Goal: Transaction & Acquisition: Purchase product/service

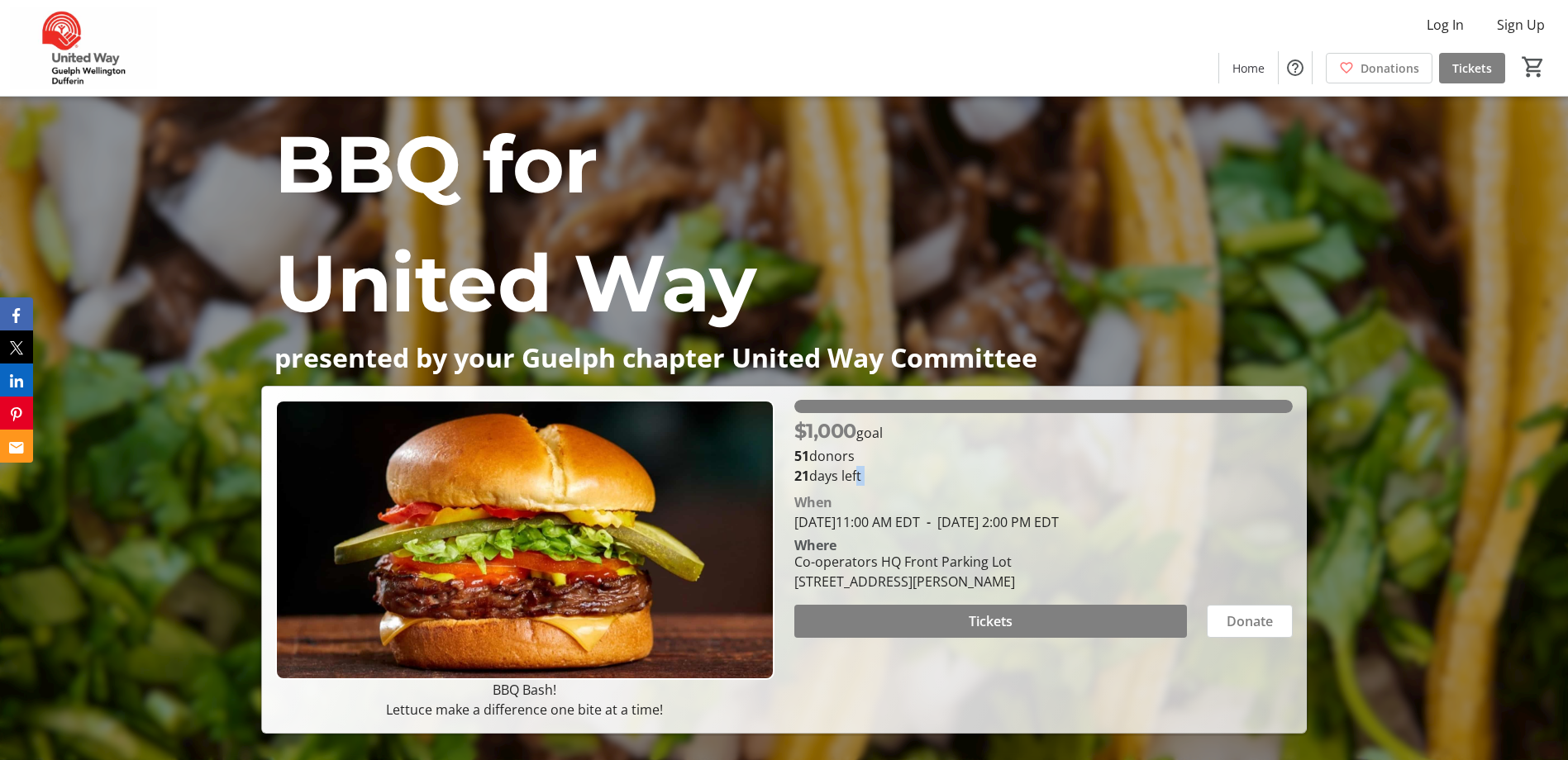
drag, startPoint x: 857, startPoint y: 481, endPoint x: 791, endPoint y: 486, distance: 66.2
click at [791, 486] on div "$1,000 goal 51 donors 21 days left [PERSON_NAME][DATE] 11:00 AM EDT - [DATE] 2:…" at bounding box center [1044, 559] width 518 height 320
click at [969, 620] on span "Tickets" at bounding box center [991, 621] width 44 height 20
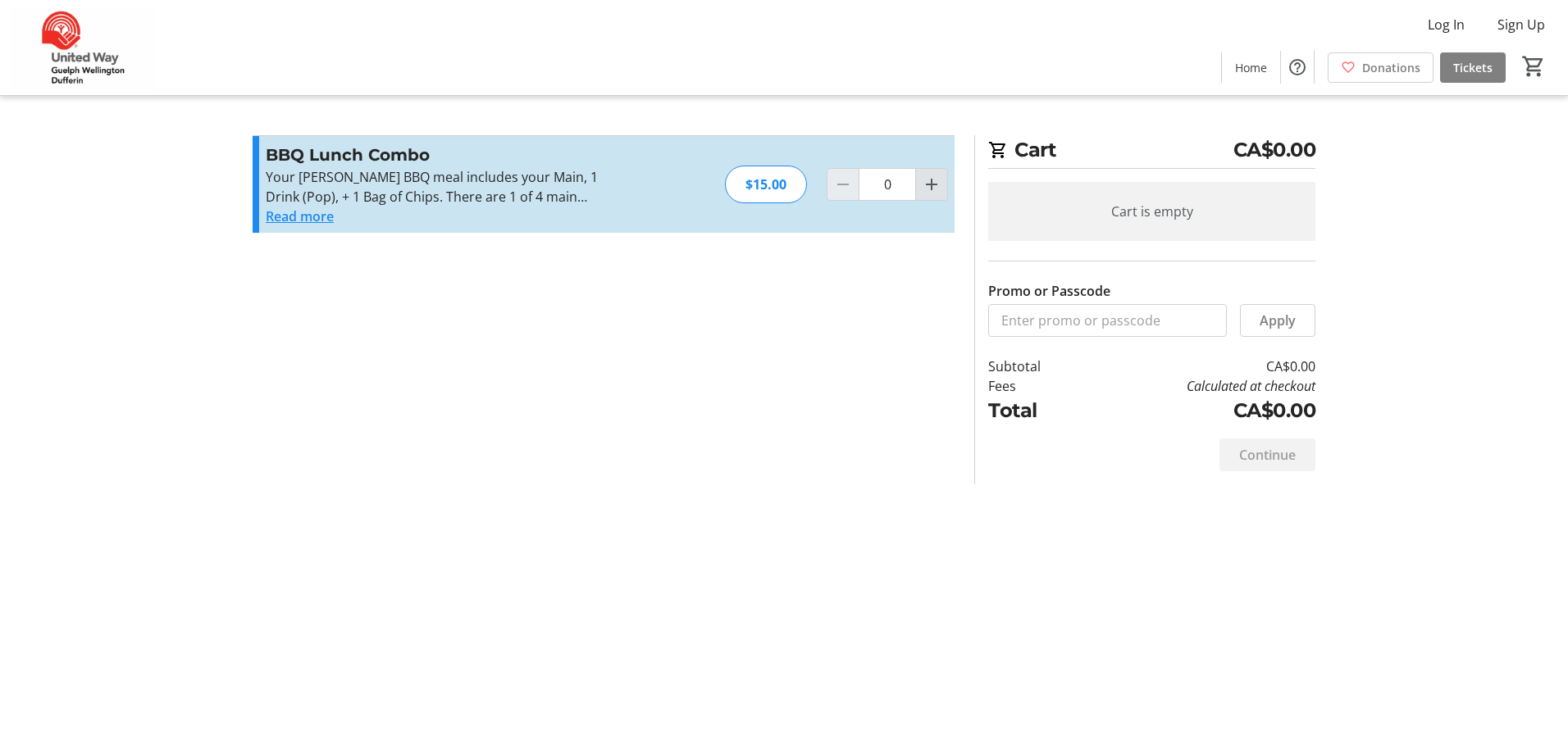
click at [939, 187] on mat-icon "Increment by one" at bounding box center [932, 184] width 20 height 20
type input "1"
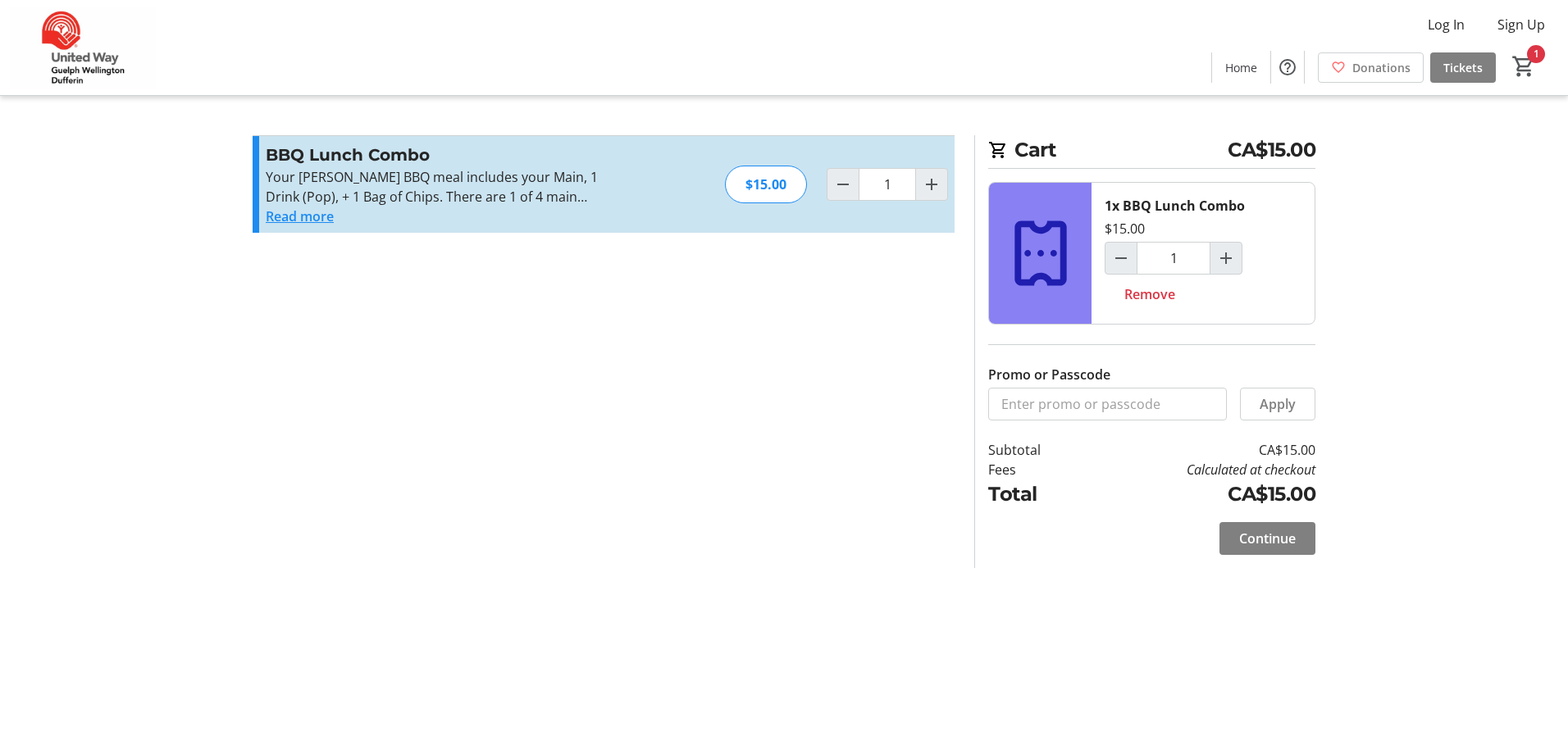
click at [305, 223] on button "Read more" at bounding box center [300, 217] width 68 height 20
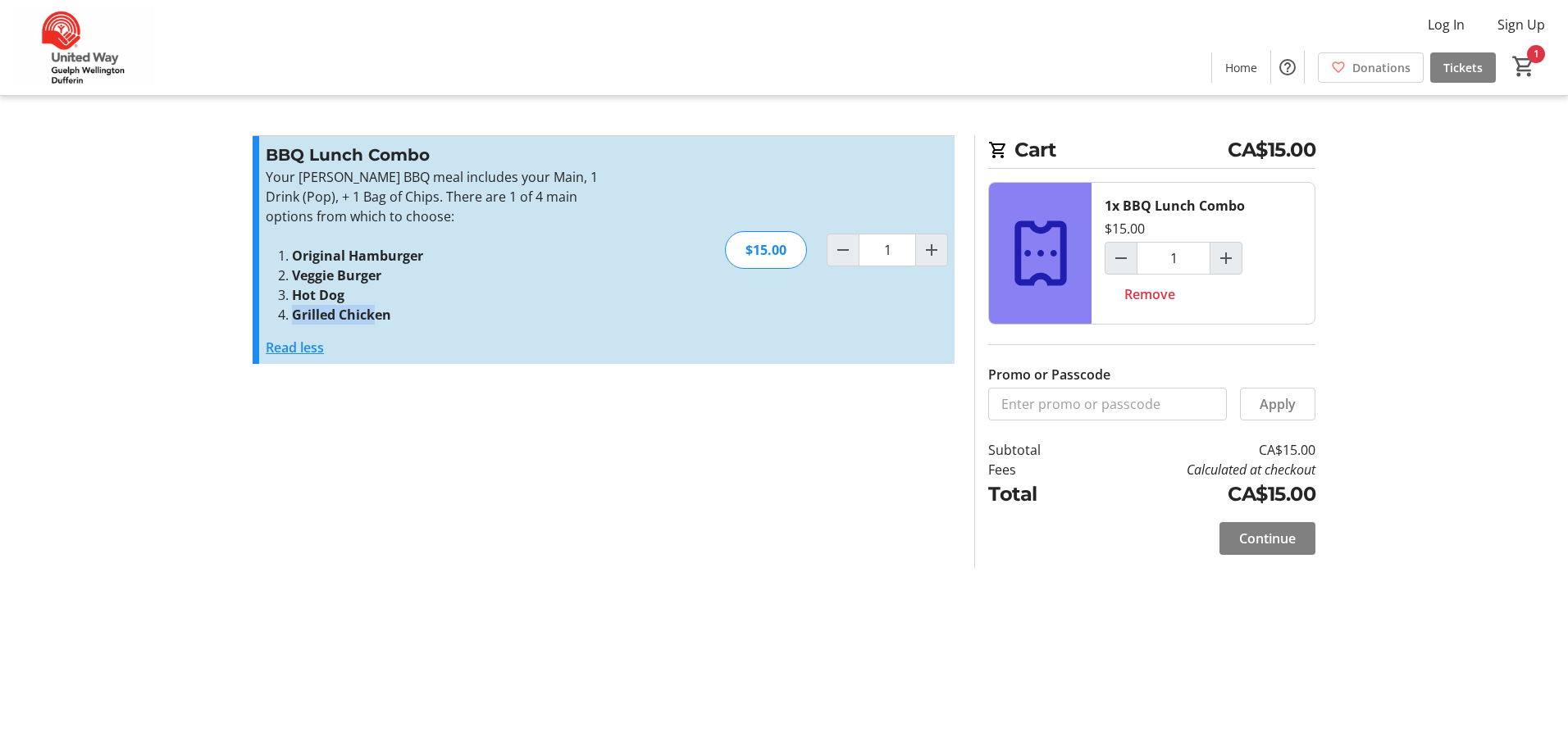
drag, startPoint x: 345, startPoint y: 317, endPoint x: 275, endPoint y: 320, distance: 70.1
click at [275, 320] on ol "Original Hamburger Veggie Burger Hot Dog Grilled Chicken" at bounding box center [444, 285] width 358 height 79
drag, startPoint x: 275, startPoint y: 320, endPoint x: 292, endPoint y: 350, distance: 34.5
click at [289, 351] on button "Read less" at bounding box center [295, 347] width 59 height 20
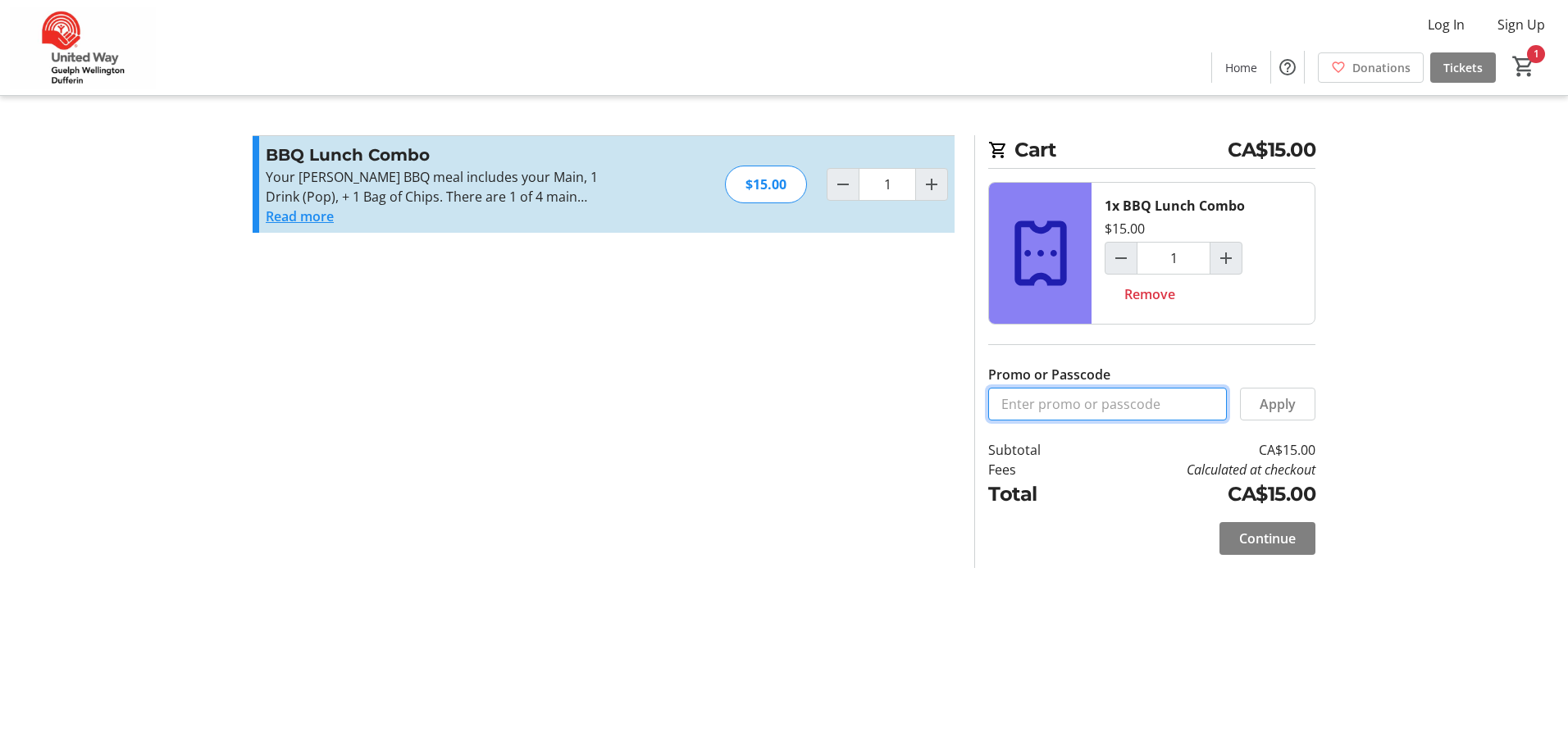
drag, startPoint x: 1105, startPoint y: 404, endPoint x: 1124, endPoint y: 404, distance: 19.0
click at [1106, 404] on input "Promo or Passcode" at bounding box center [1107, 405] width 239 height 33
click at [1365, 431] on tr-checkout-feature-upsell-ui "Cart CA$15.00 1x BBQ Lunch Combo $15.00 1 Remove Promo or Passcode Apply Subtot…" at bounding box center [784, 377] width 1568 height 754
click at [1293, 543] on span "Continue" at bounding box center [1267, 538] width 57 height 20
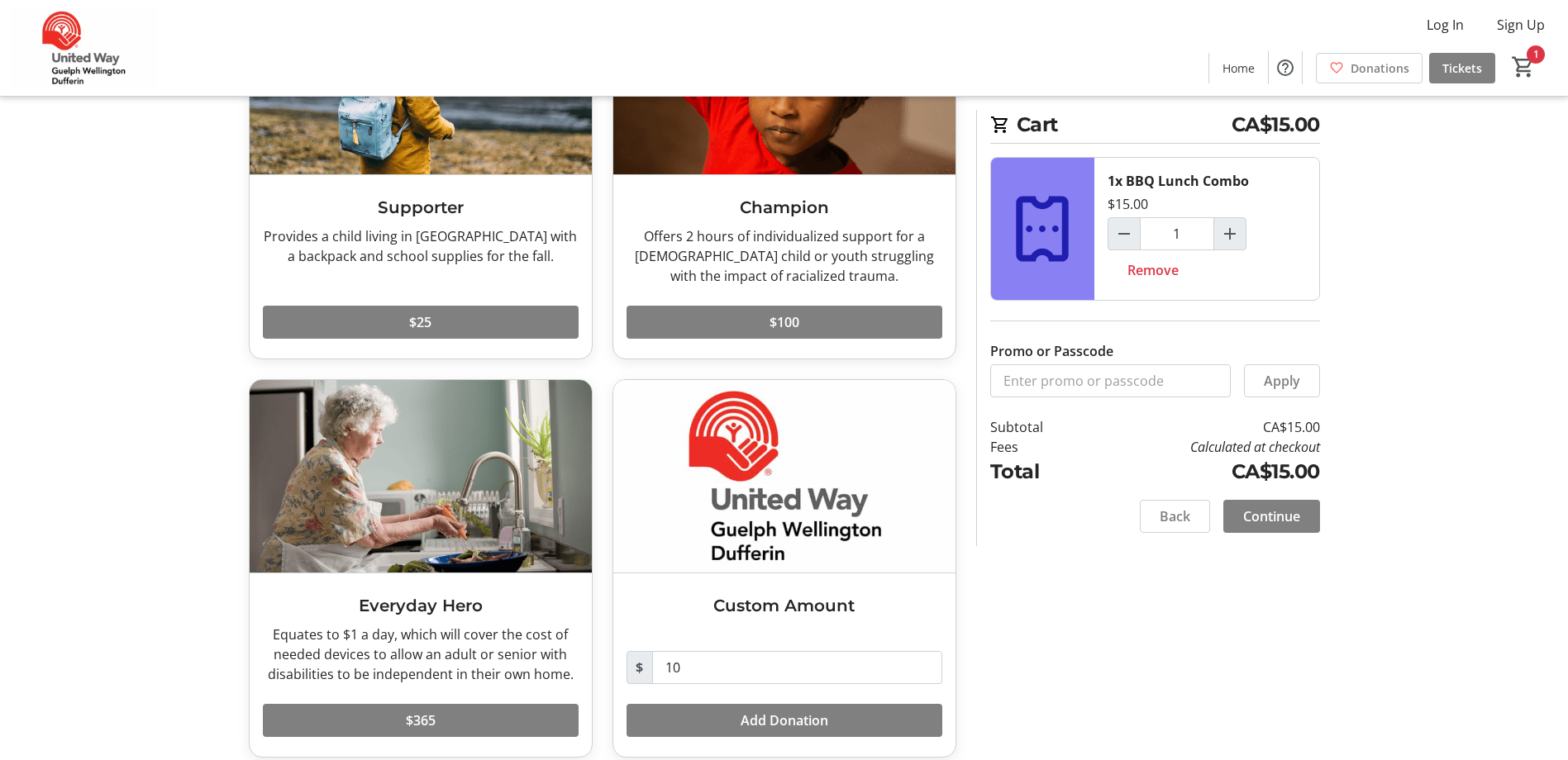
scroll to position [222, 0]
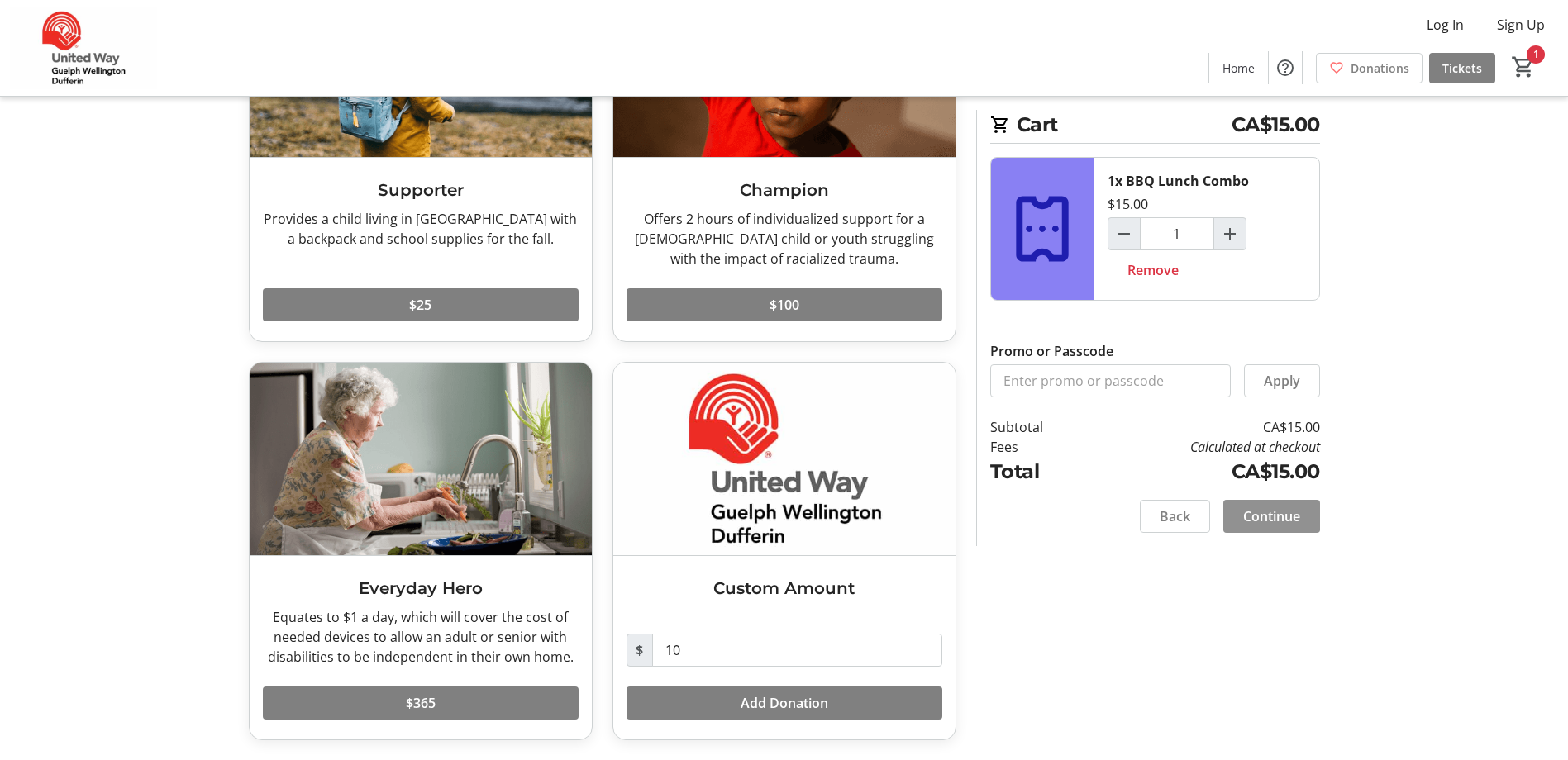
click at [1268, 508] on span "Continue" at bounding box center [1272, 516] width 57 height 20
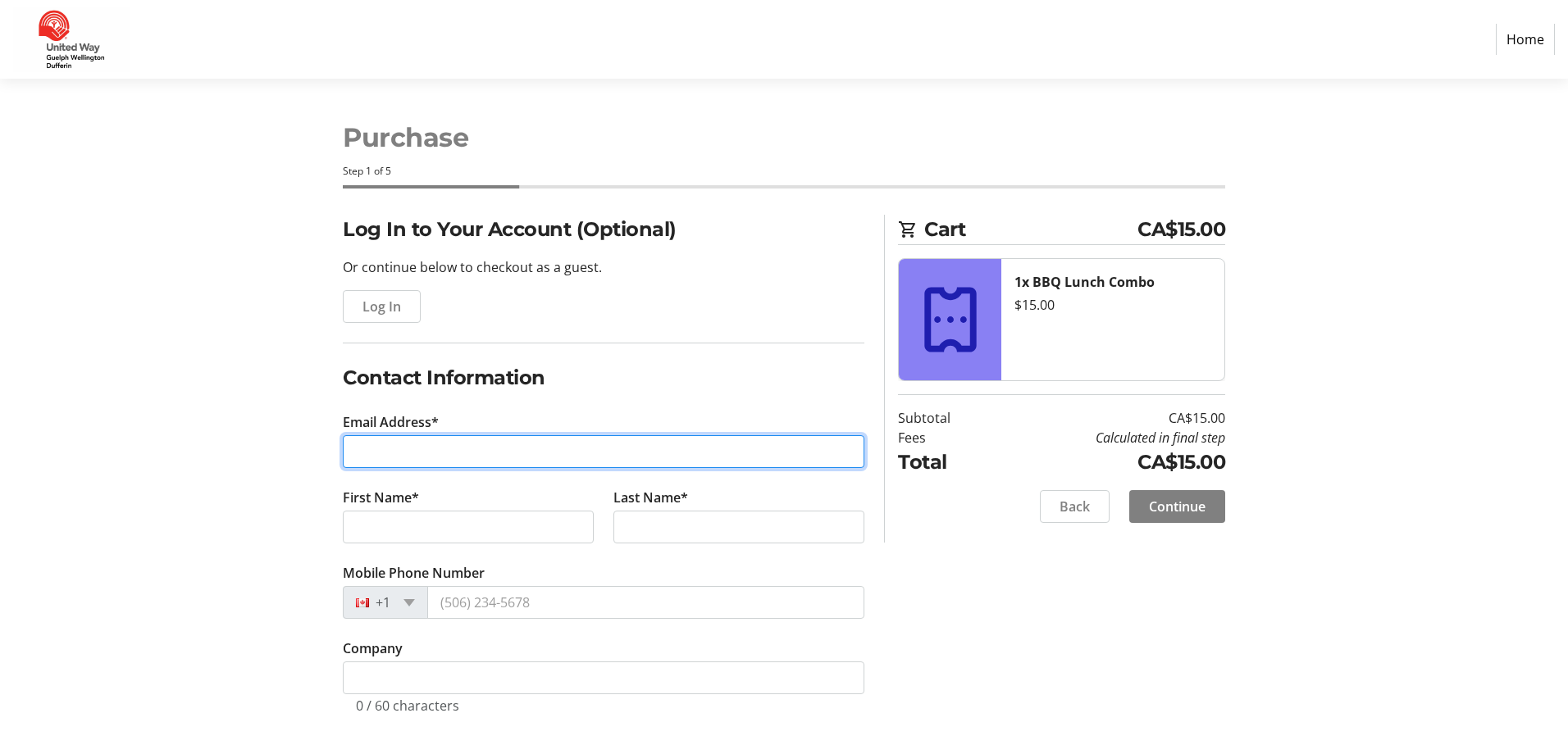
click at [411, 452] on input "Email Address*" at bounding box center [603, 452] width 522 height 33
type input "[EMAIL_ADDRESS][DOMAIN_NAME]"
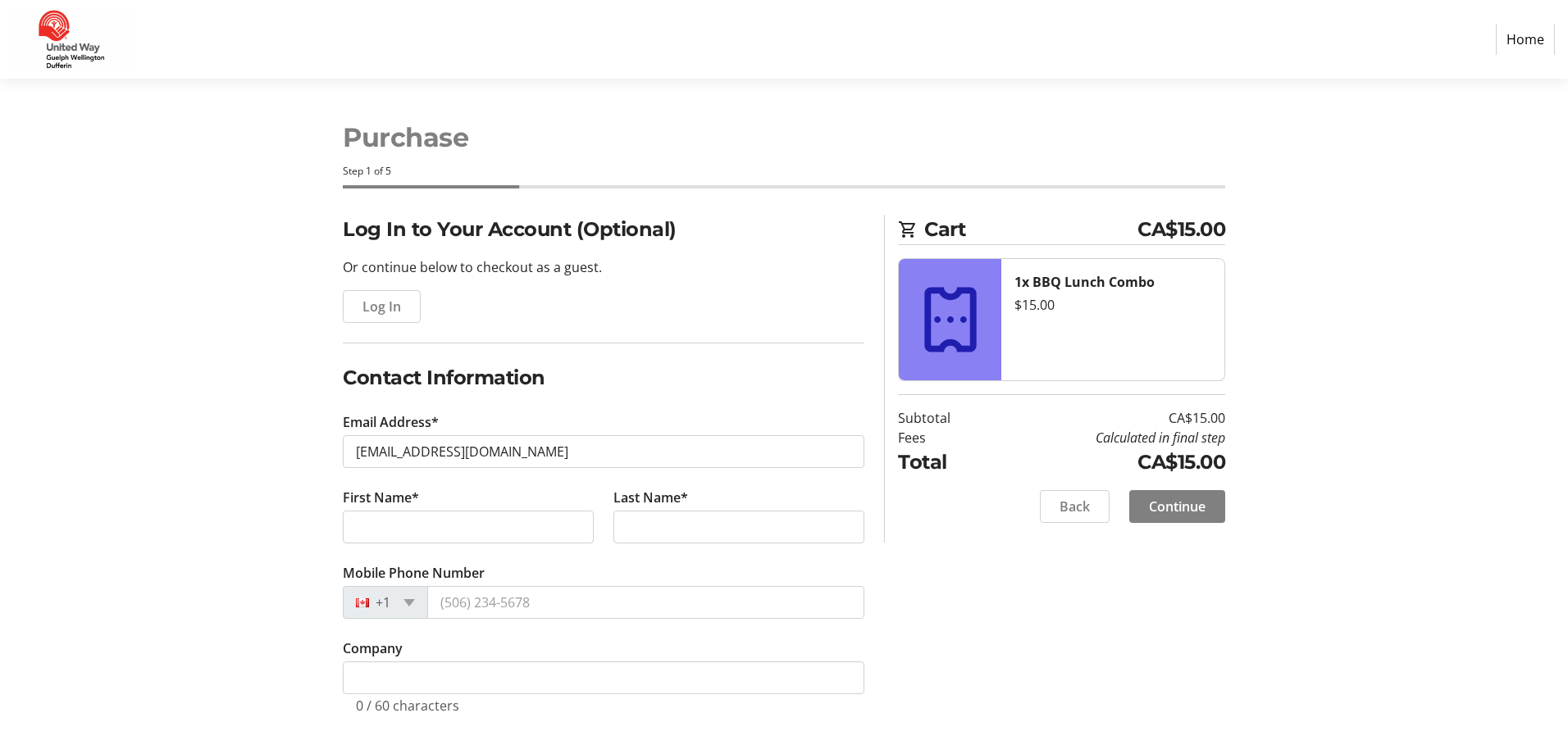
type input "Victoria"
type input "Hunter"
click at [470, 592] on input "Mobile Phone Number" at bounding box center [646, 603] width 437 height 33
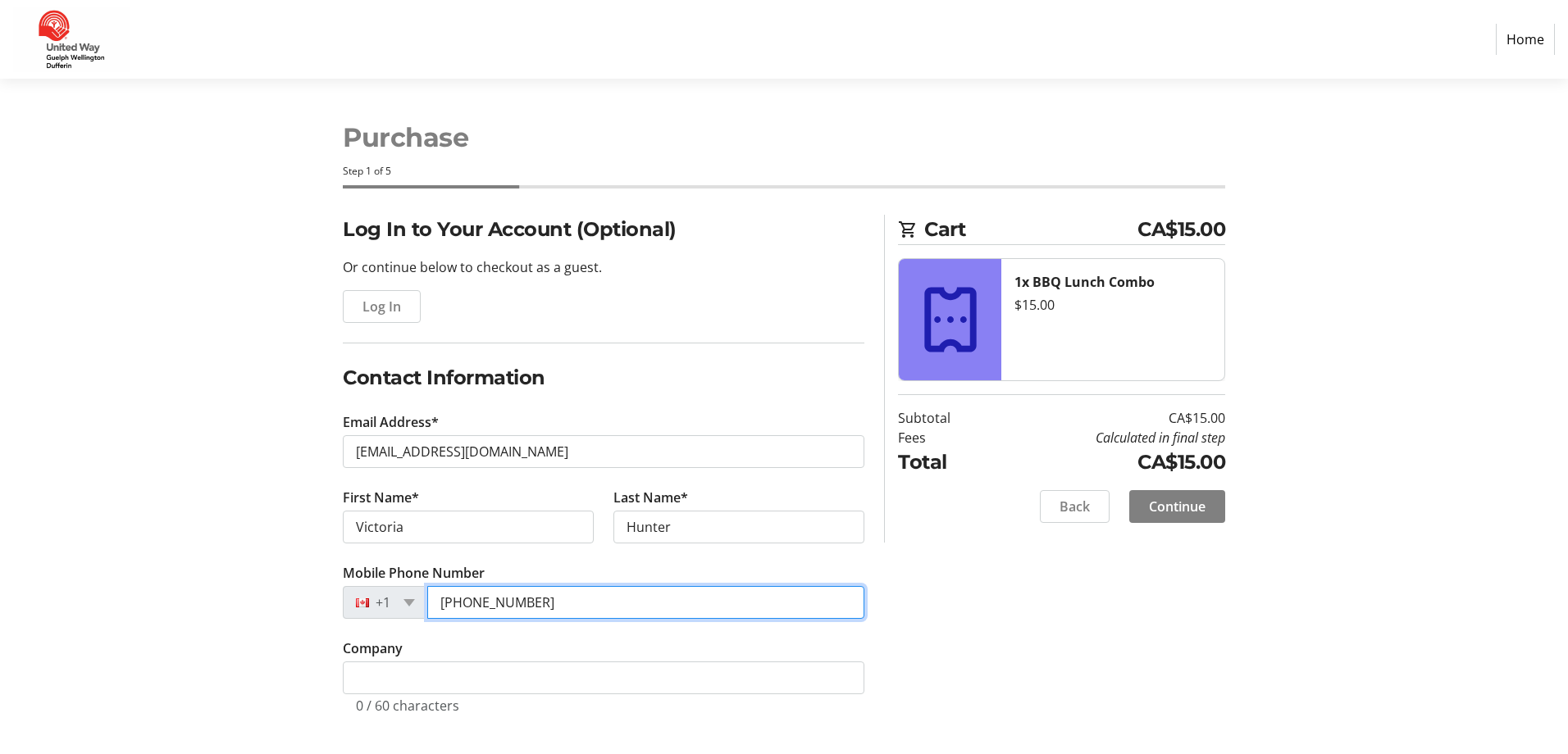
type input "[PHONE_NUMBER]"
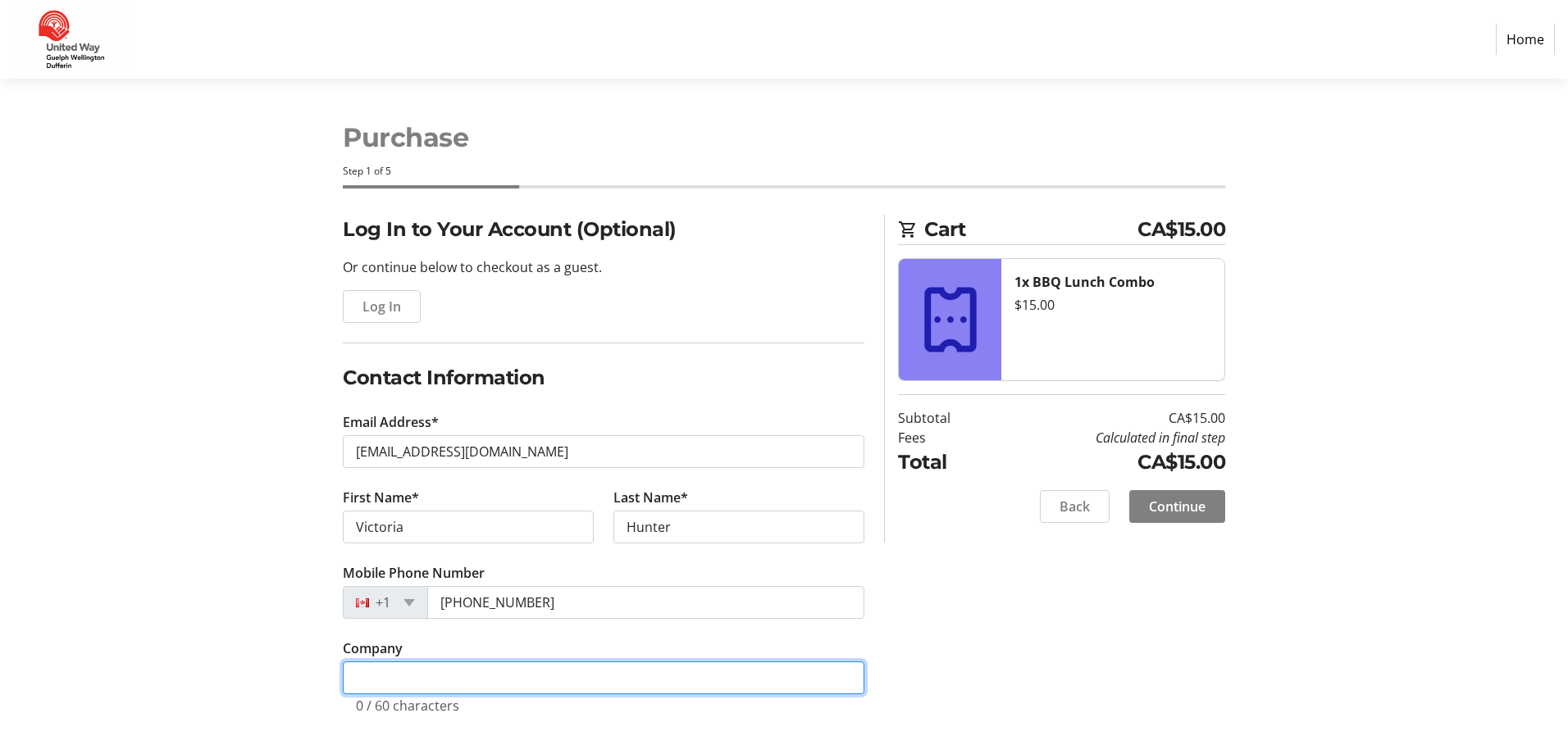
click at [558, 668] on input "Company" at bounding box center [603, 678] width 522 height 33
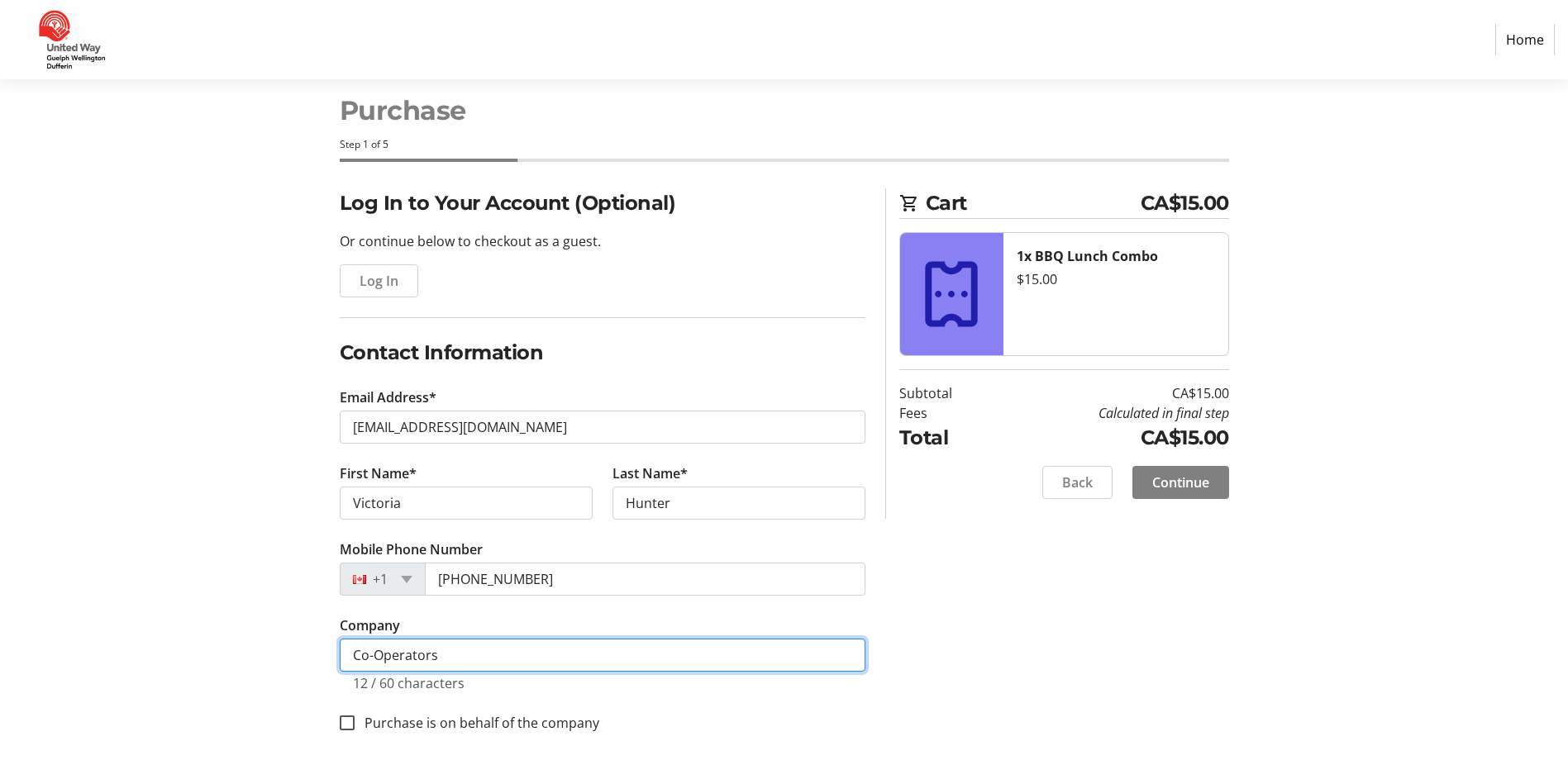
scroll to position [40, 0]
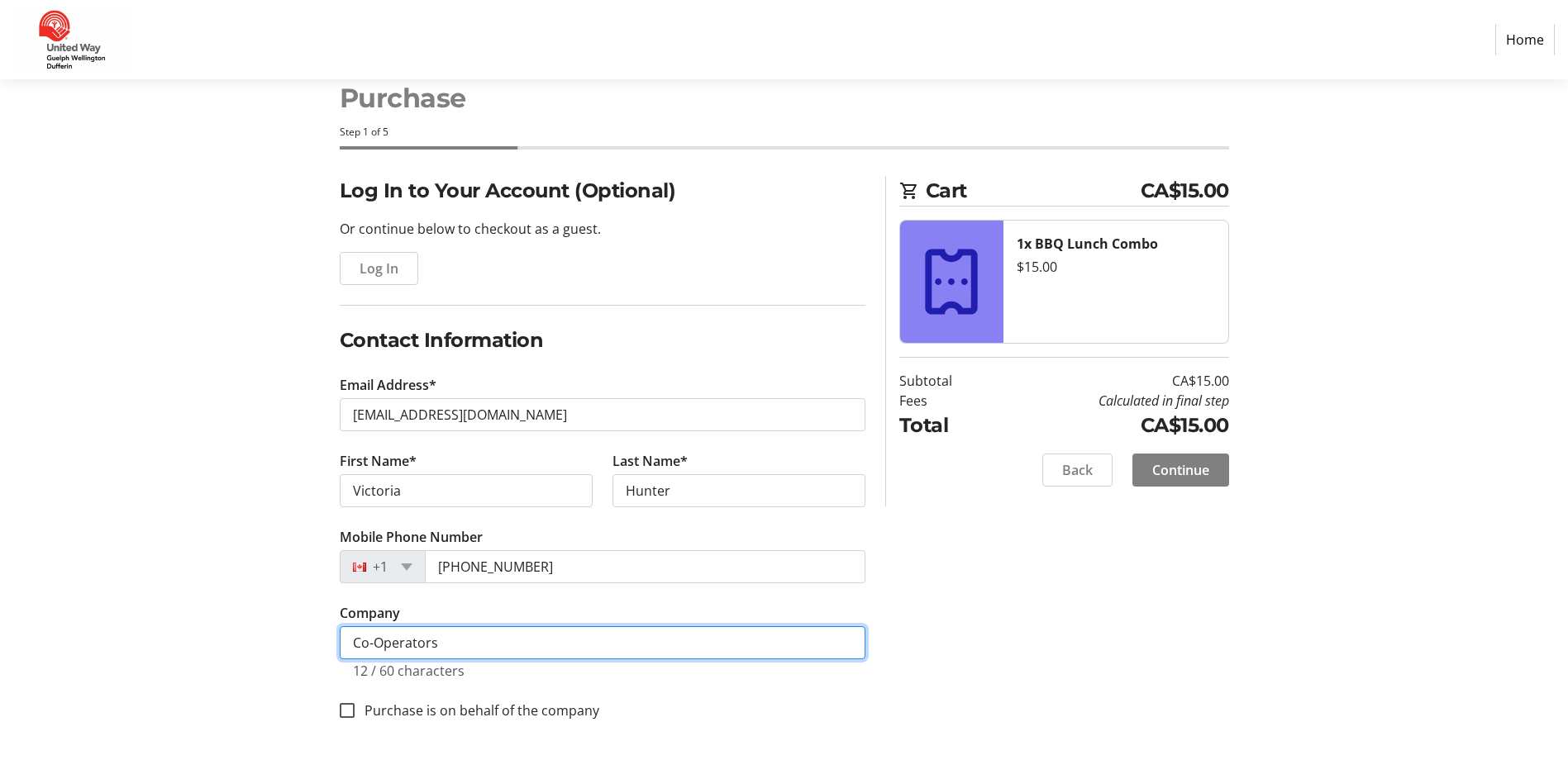
click at [364, 650] on input "Co-Operators" at bounding box center [602, 643] width 526 height 33
click at [371, 647] on input "Co-Operators" at bounding box center [602, 643] width 526 height 33
type input "Co-operators"
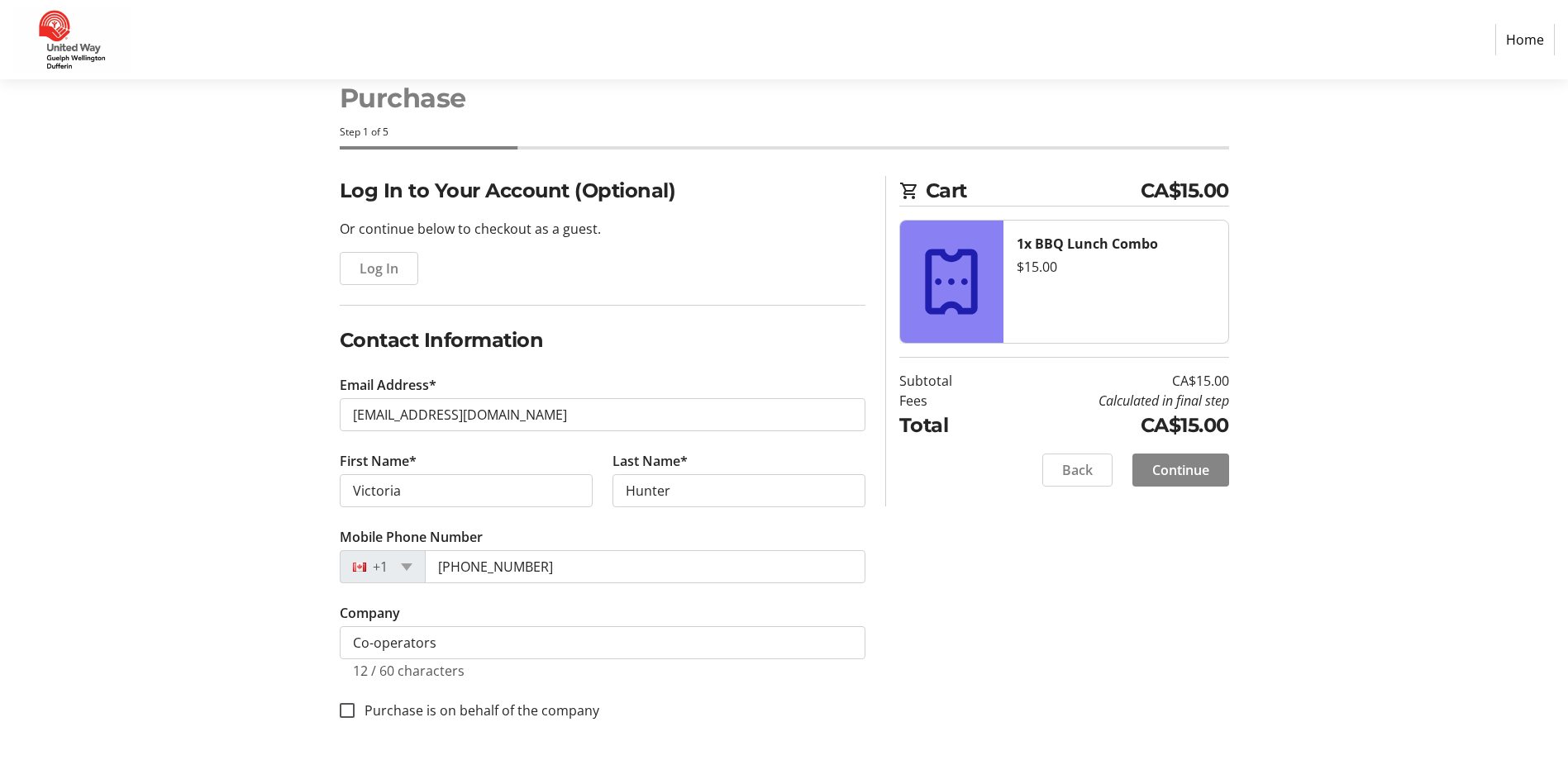
click at [1175, 465] on span "Continue" at bounding box center [1181, 470] width 57 height 20
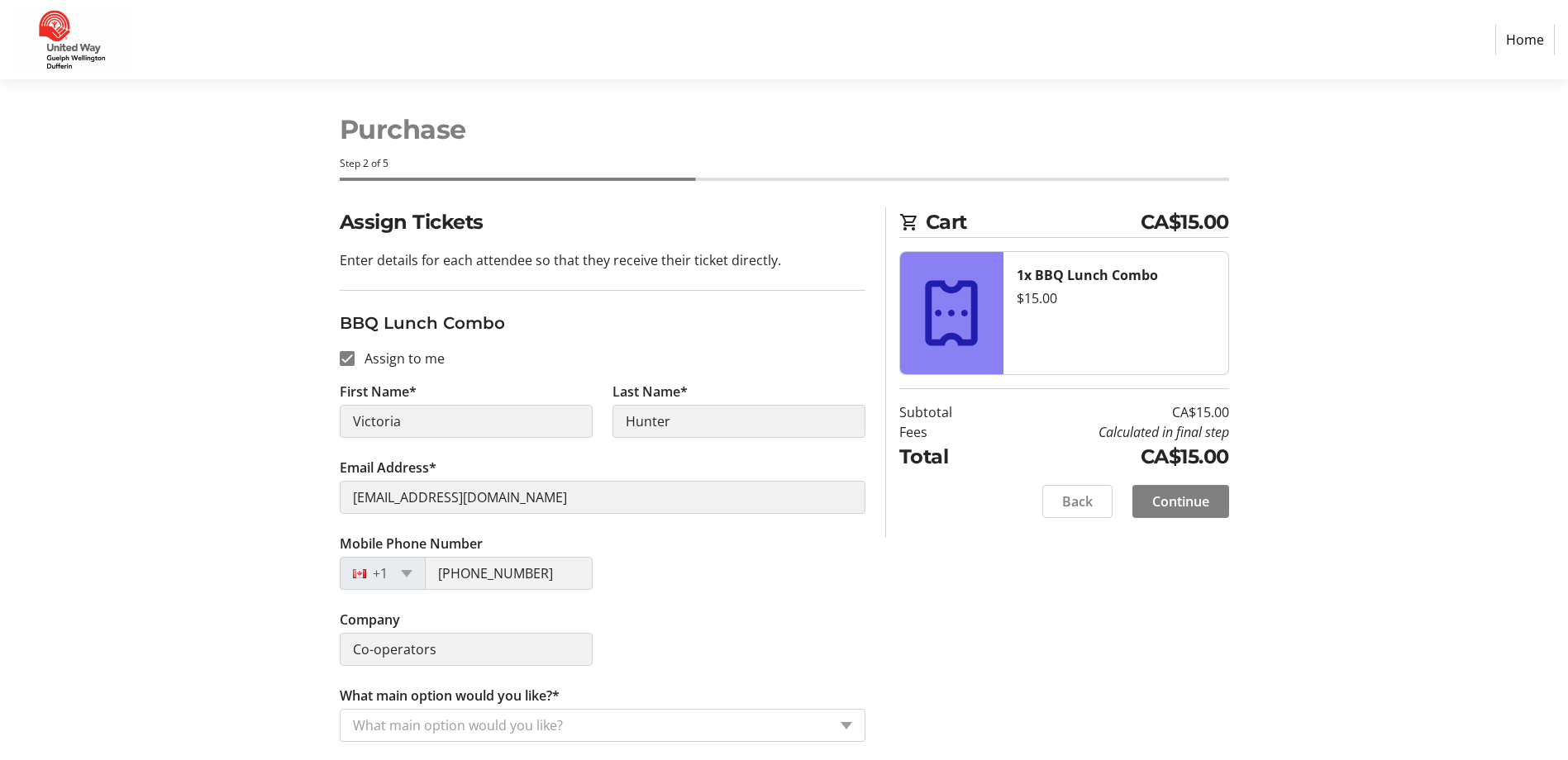
scroll to position [11, 0]
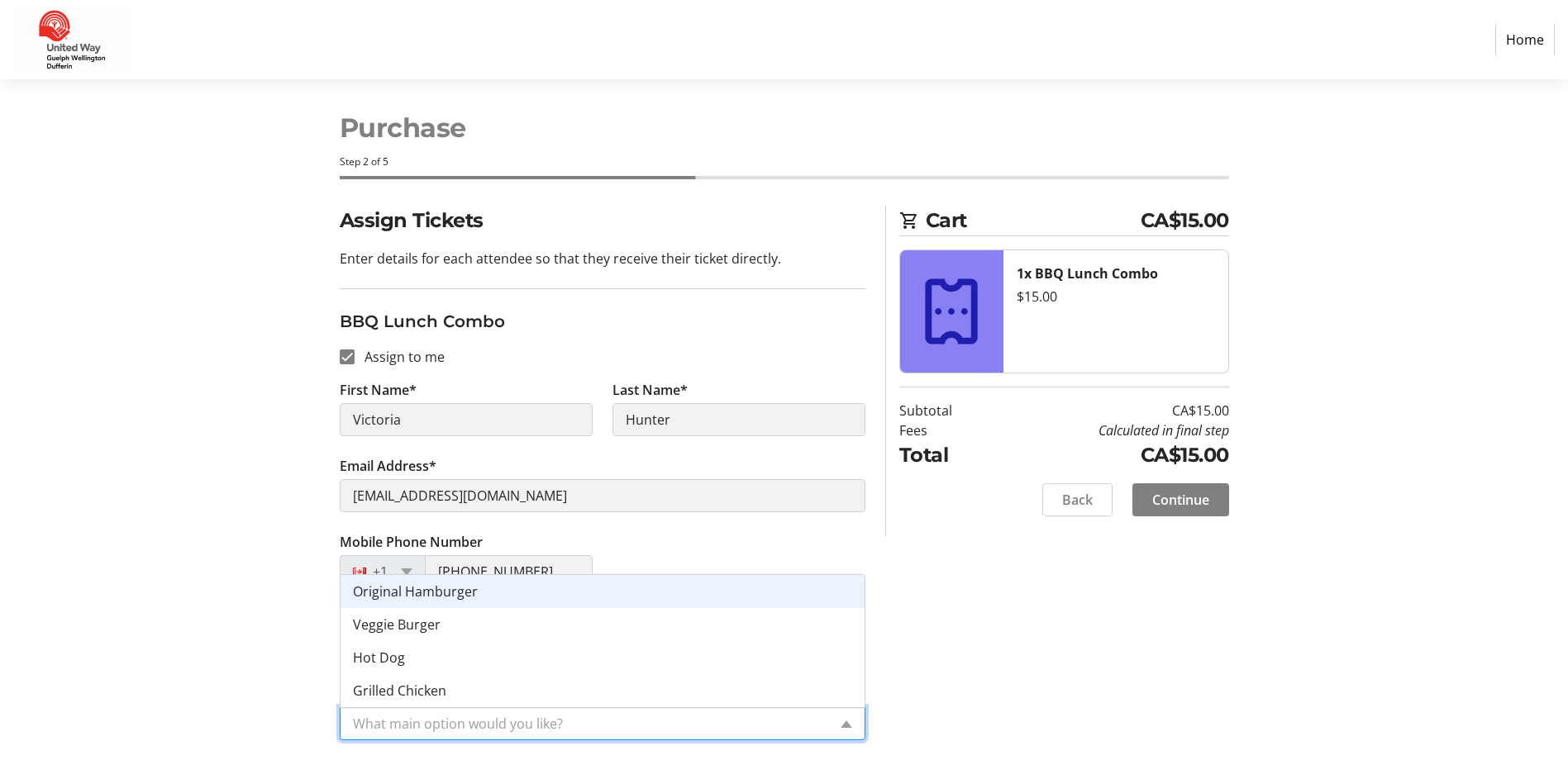
click at [637, 726] on input "What main option would you like?*" at bounding box center [590, 724] width 474 height 20
click at [407, 593] on span "Original Hamburger" at bounding box center [415, 592] width 125 height 18
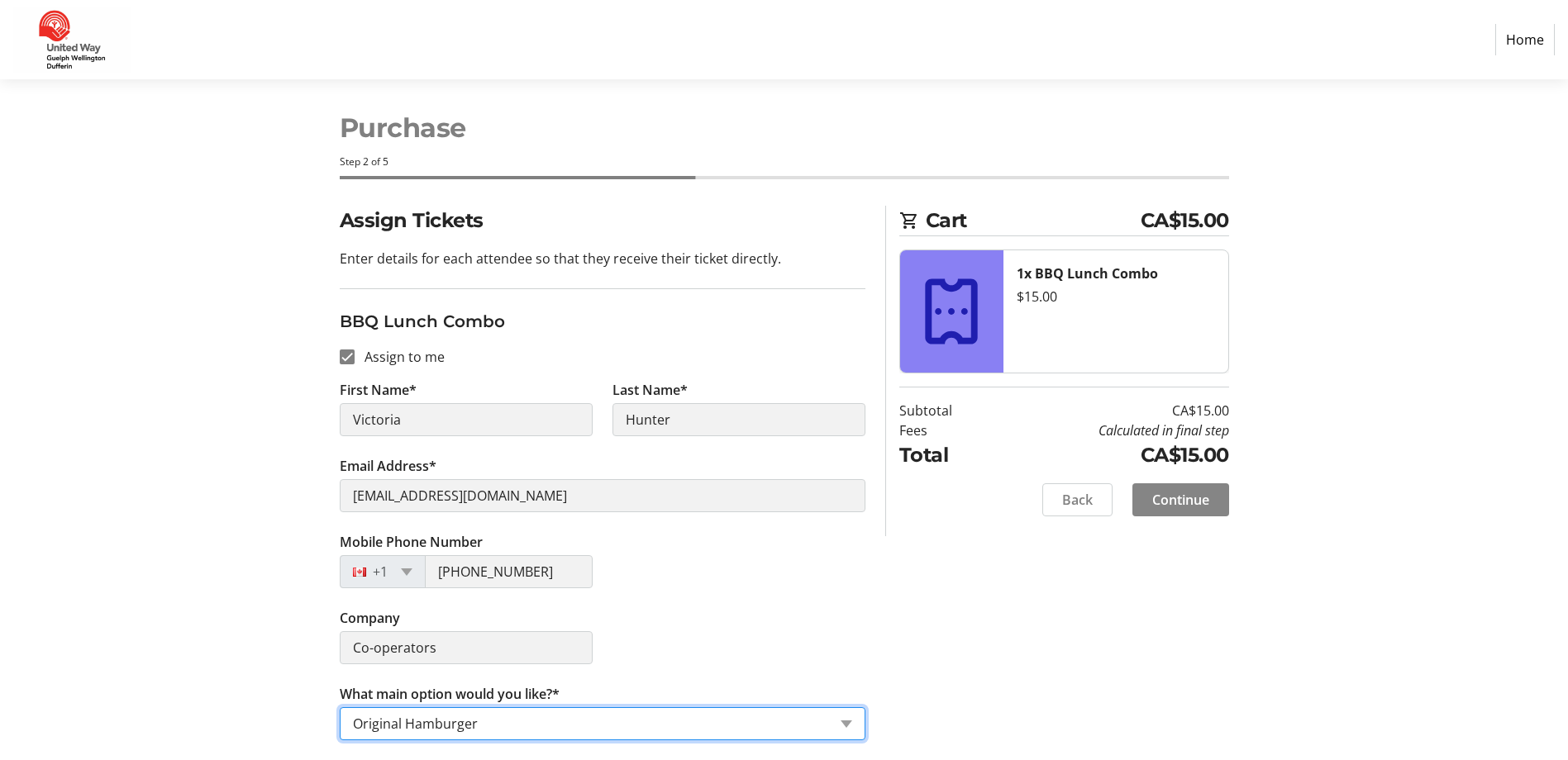
click at [1205, 507] on span "Continue" at bounding box center [1181, 499] width 57 height 20
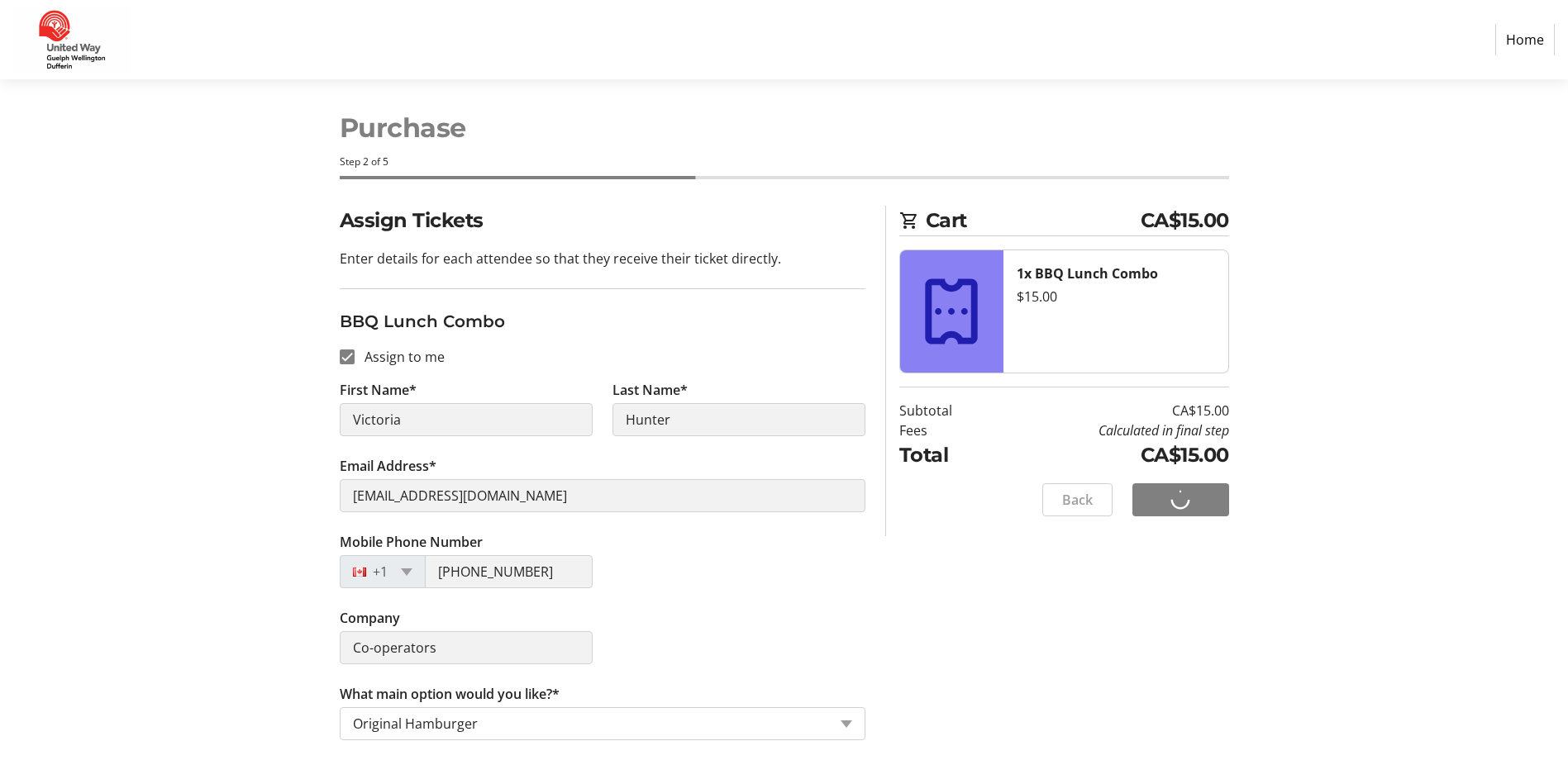
scroll to position [0, 0]
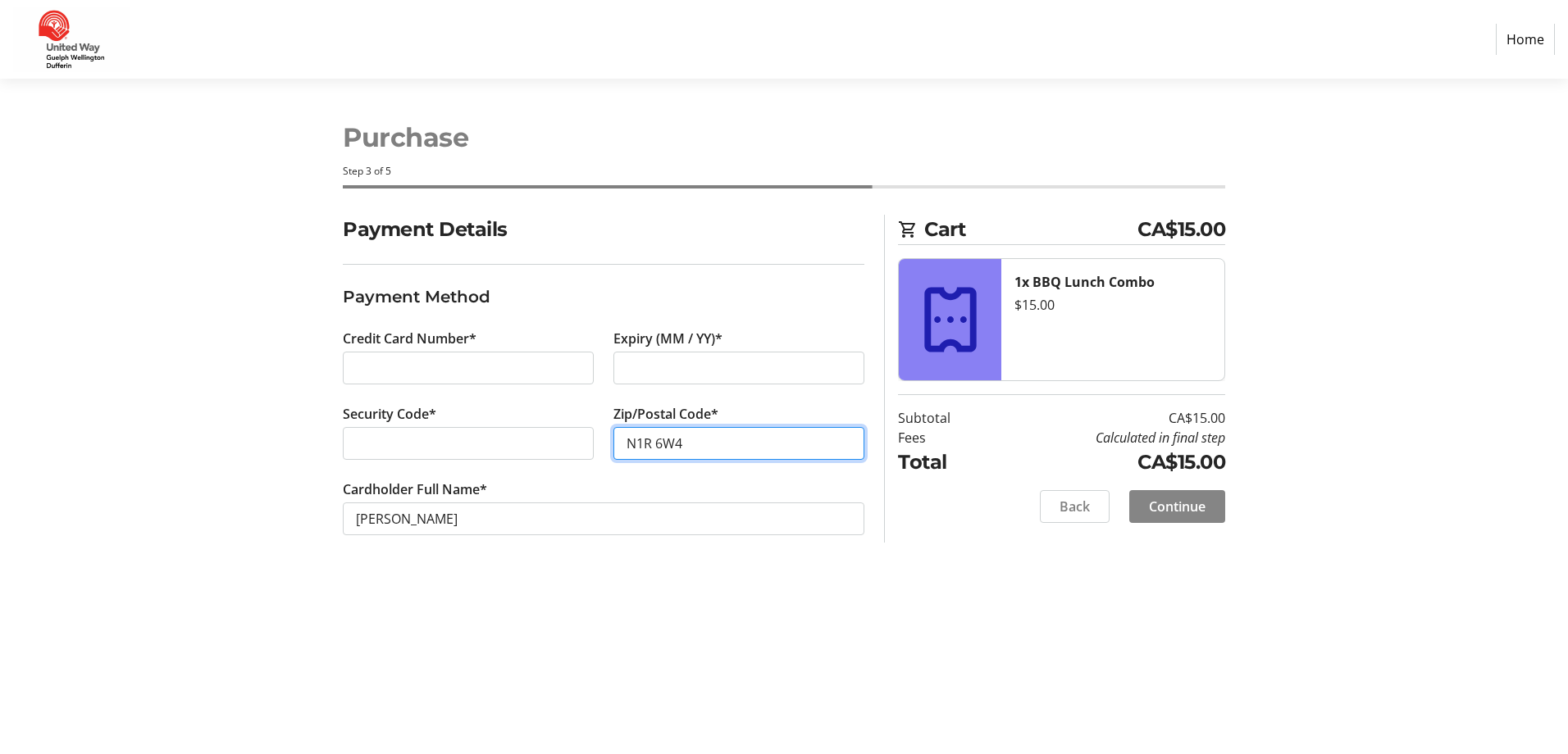
type input "N1R 6W4"
click at [1172, 506] on span "Continue" at bounding box center [1178, 506] width 57 height 20
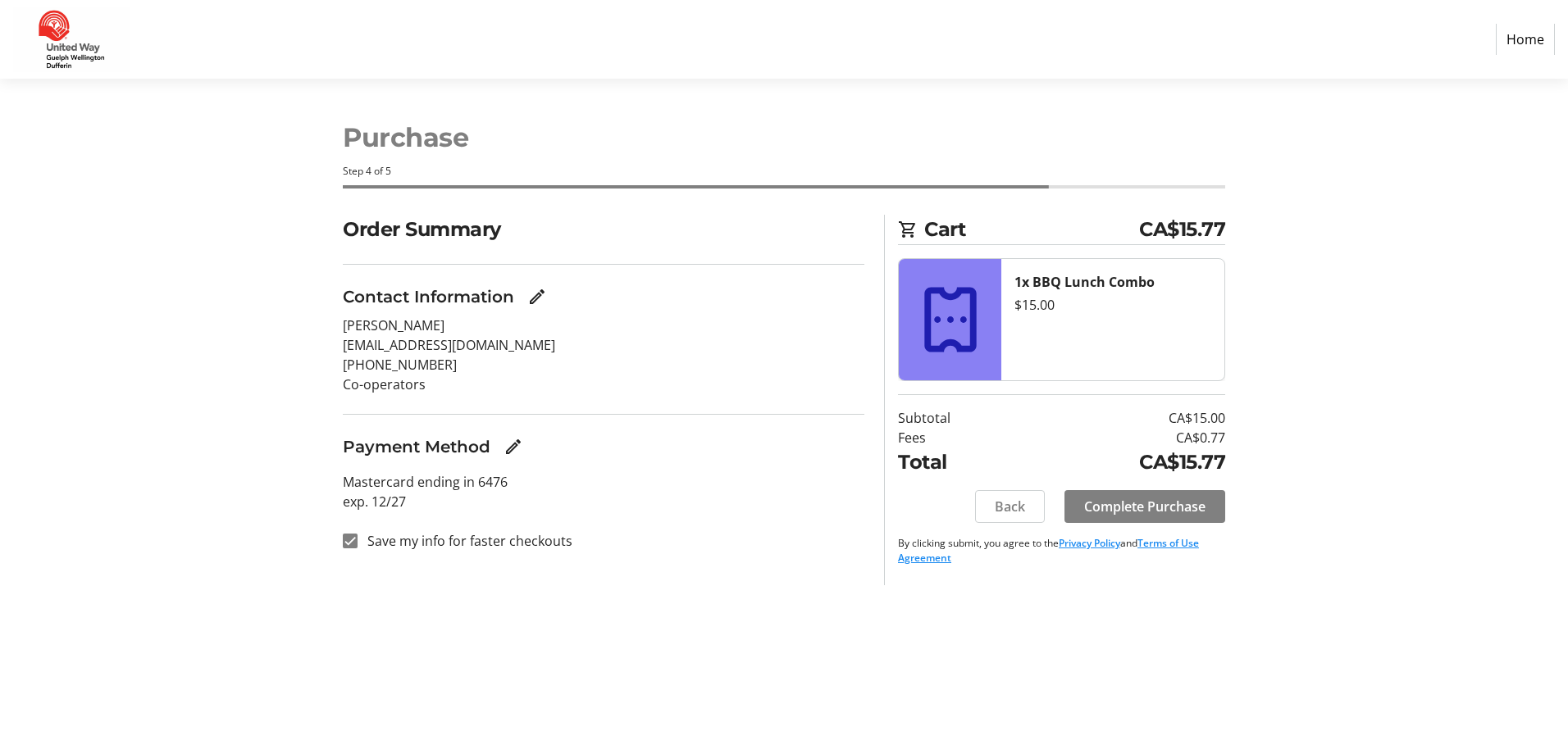
click at [464, 545] on label "Save my info for faster checkouts" at bounding box center [464, 541] width 215 height 20
click at [357, 545] on input "Save my info for faster checkouts" at bounding box center [349, 540] width 15 height 15
checkbox input "false"
click at [1104, 497] on span "Complete Purchase" at bounding box center [1145, 506] width 121 height 20
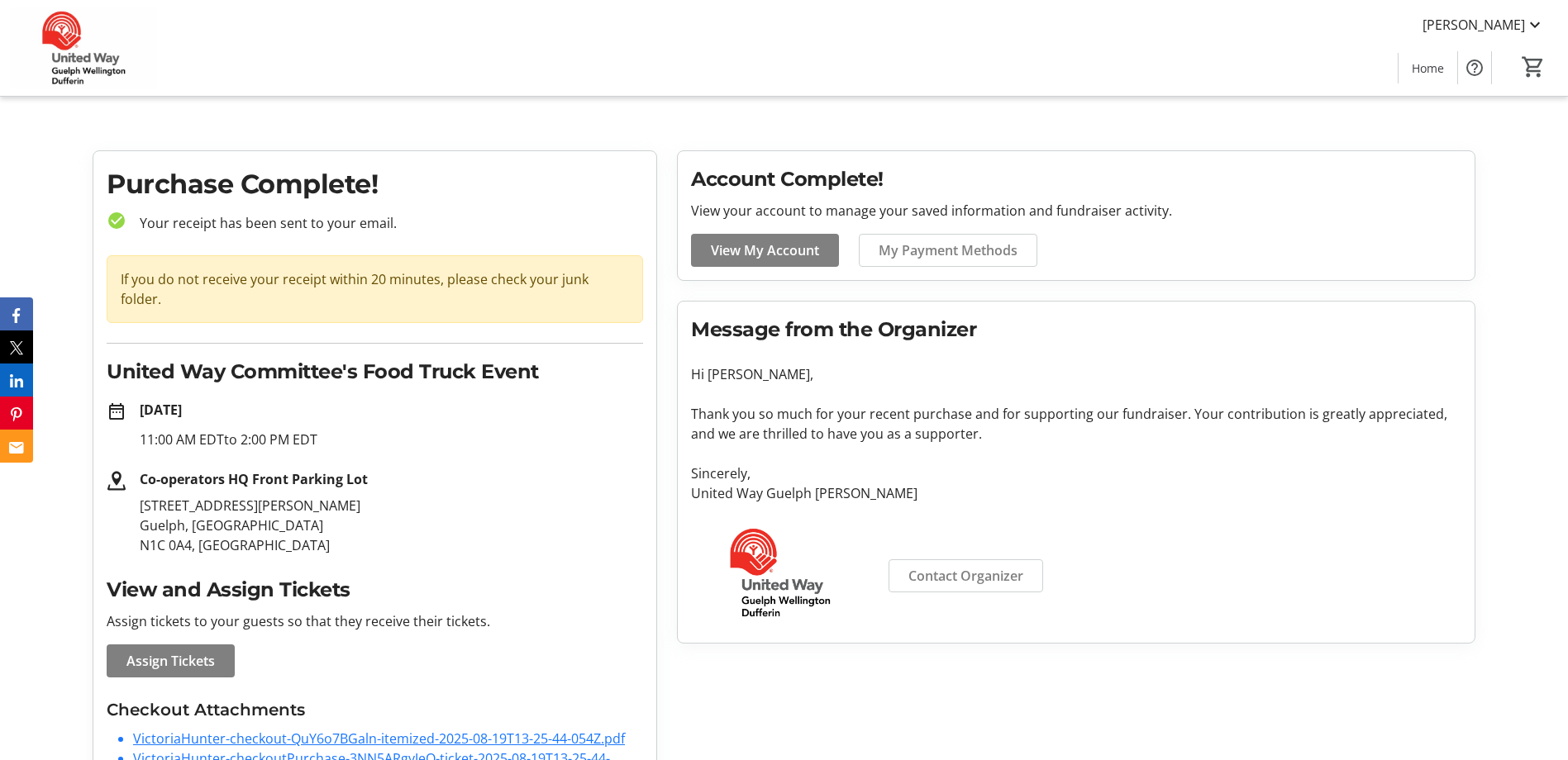
scroll to position [49, 0]
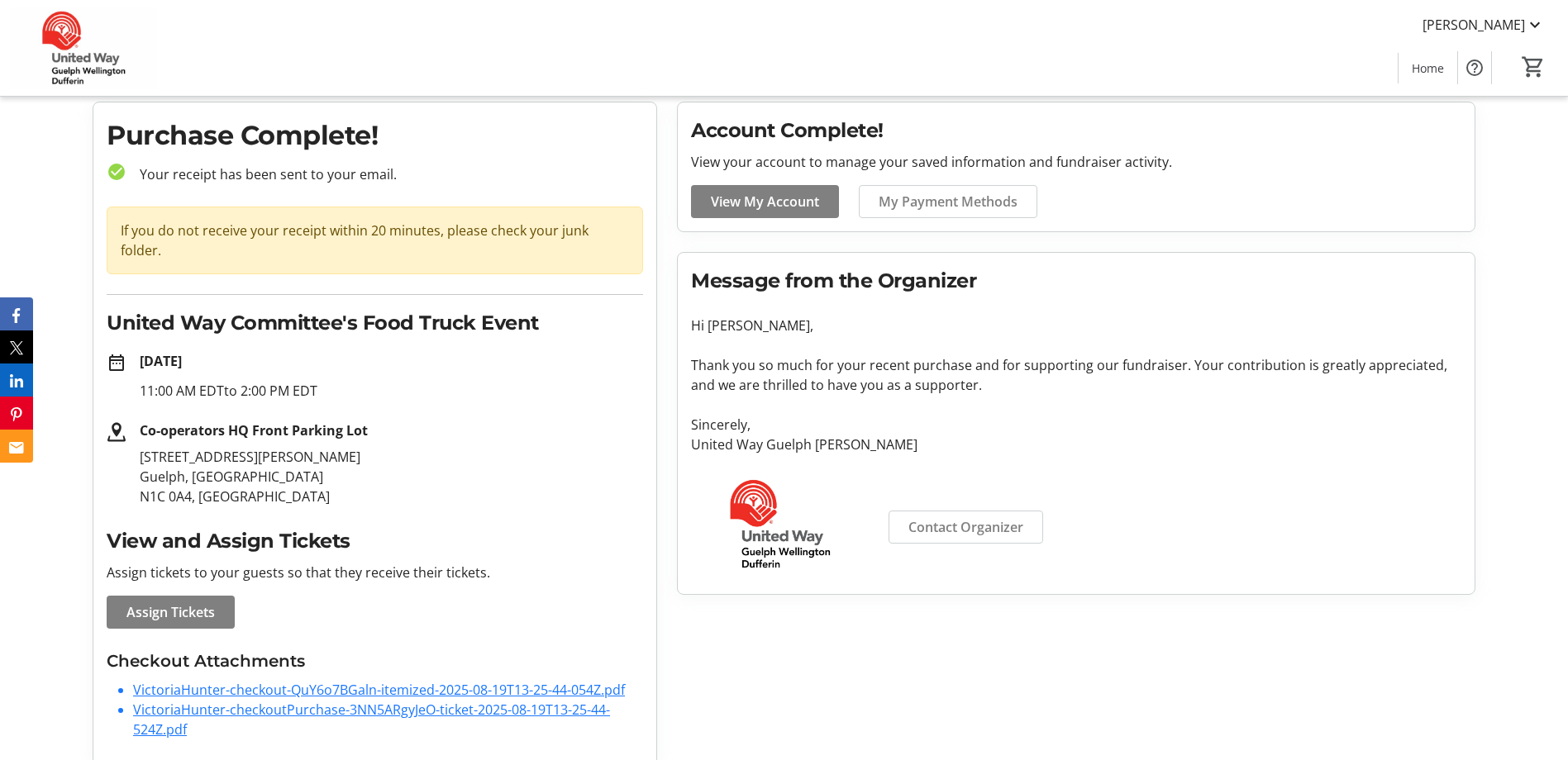
drag, startPoint x: 138, startPoint y: 370, endPoint x: 349, endPoint y: 369, distance: 211.0
click at [349, 369] on div "[DATE] 11:00 AM EDT to 2:00 PM EDT" at bounding box center [385, 376] width 516 height 49
click at [365, 681] on link "VictoriaHunter-checkout-QuY6o7BGaln-itemized-2025-08-19T13-25-44-054Z.pdf" at bounding box center [379, 690] width 492 height 18
click at [512, 701] on link "VictoriaHunter-checkoutPurchase-3NN5ARgyJeO-ticket-2025-08-19T13-25-44-524Z.pdf" at bounding box center [371, 720] width 477 height 38
